Goal: Task Accomplishment & Management: Manage account settings

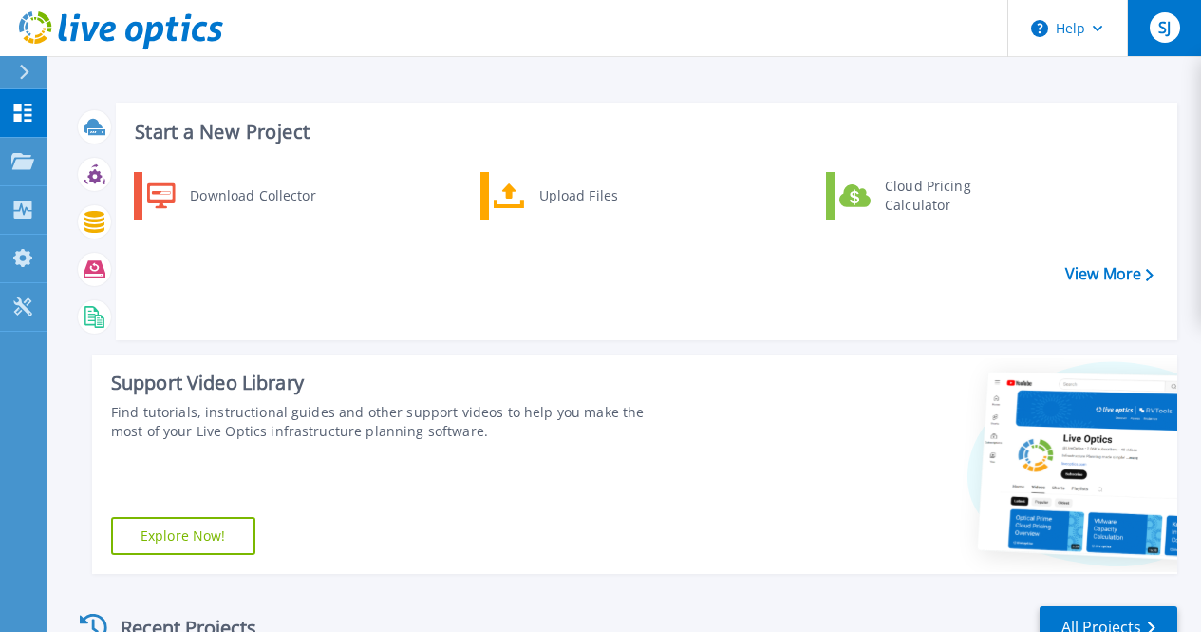
click at [1171, 30] on span "SJ" at bounding box center [1165, 27] width 12 height 15
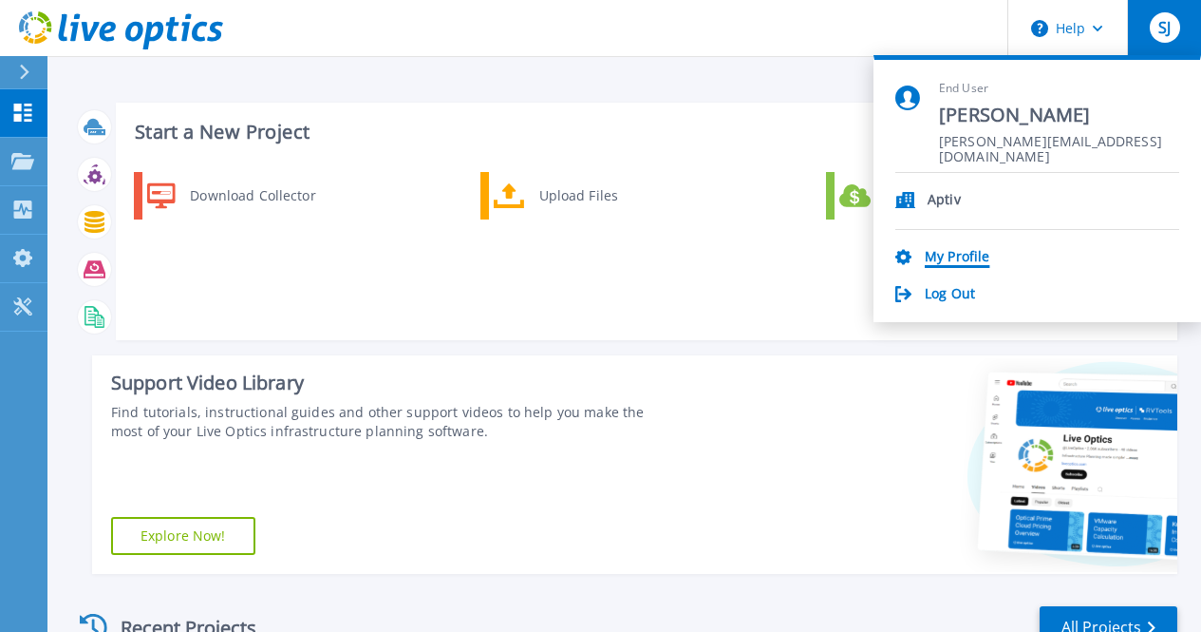
click at [948, 260] on link "My Profile" at bounding box center [957, 258] width 65 height 18
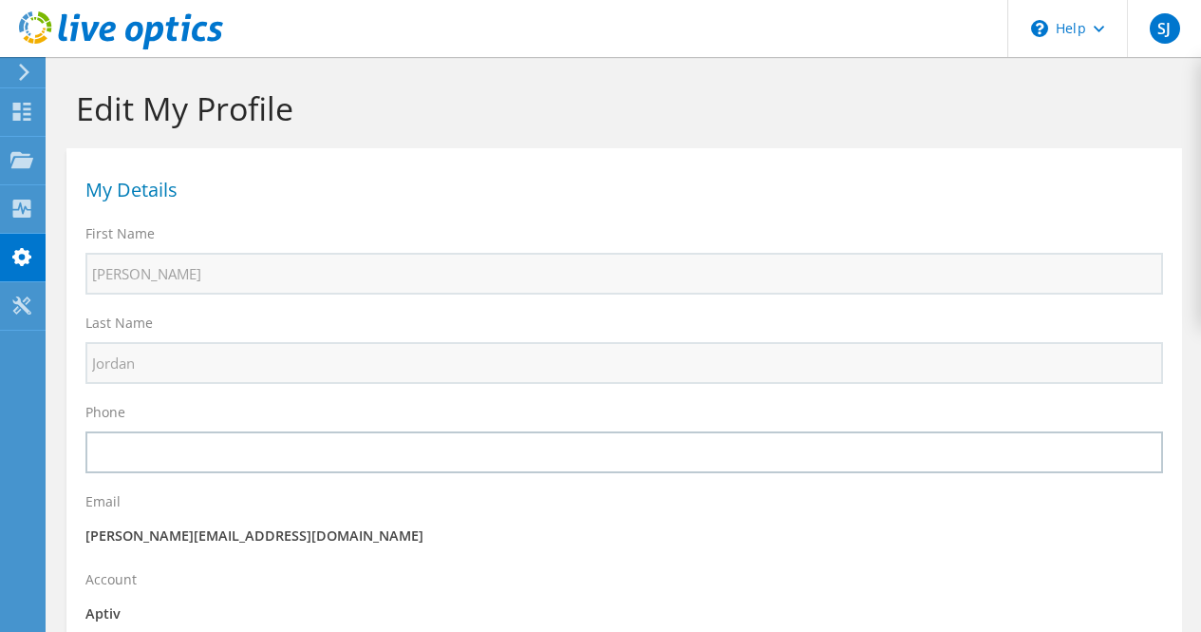
select select "98"
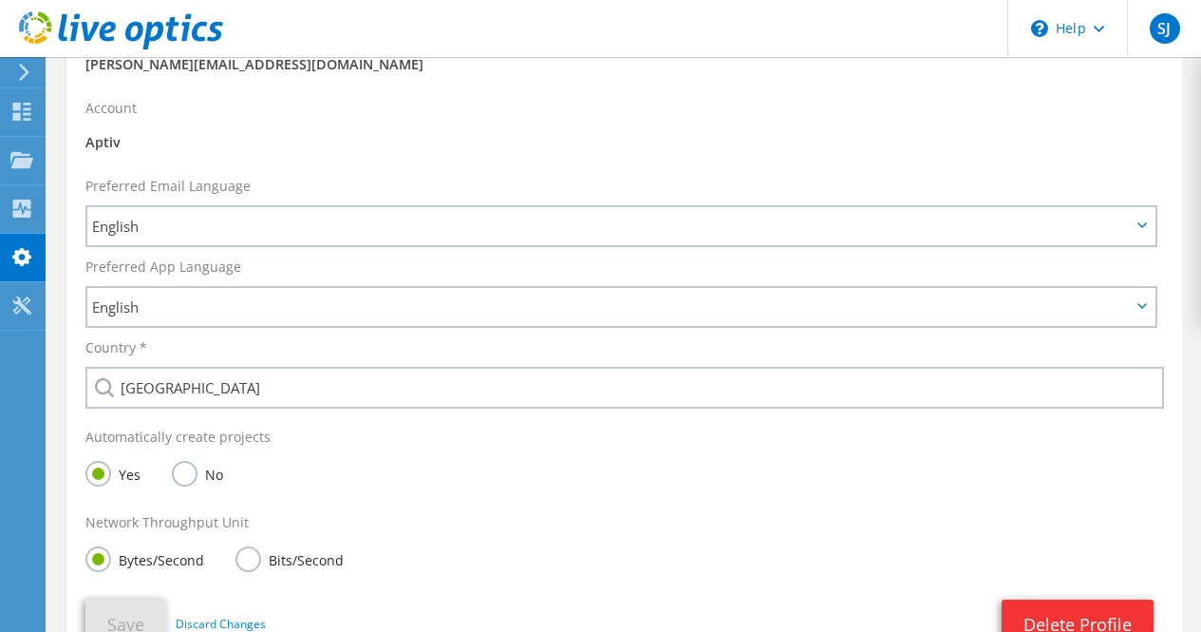
scroll to position [444, 0]
